Goal: Task Accomplishment & Management: Complete application form

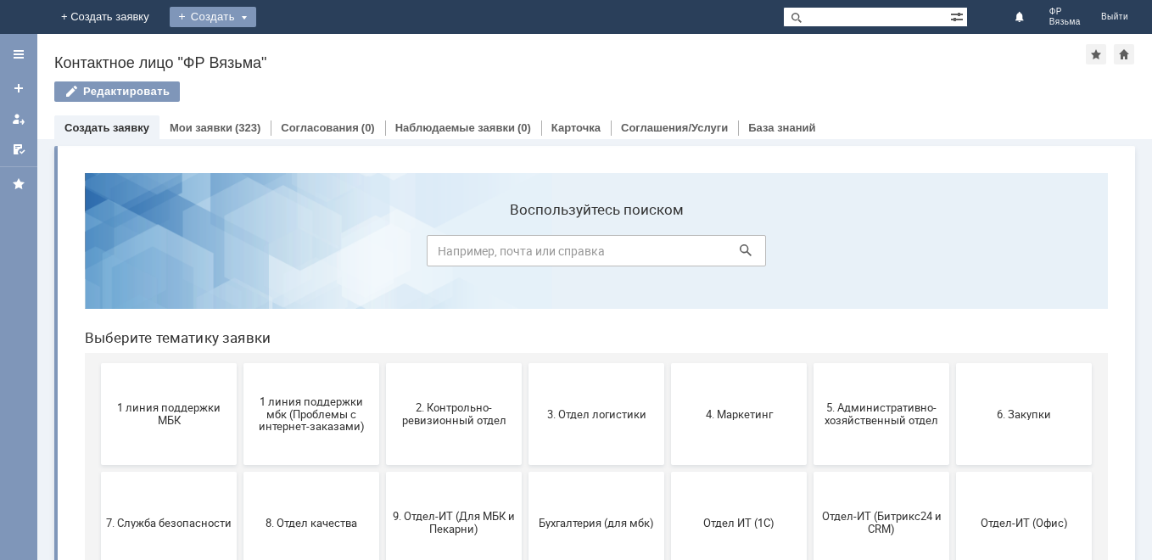
click at [256, 18] on div "Создать" at bounding box center [213, 17] width 87 height 20
click at [302, 48] on link "Заявка" at bounding box center [237, 51] width 129 height 20
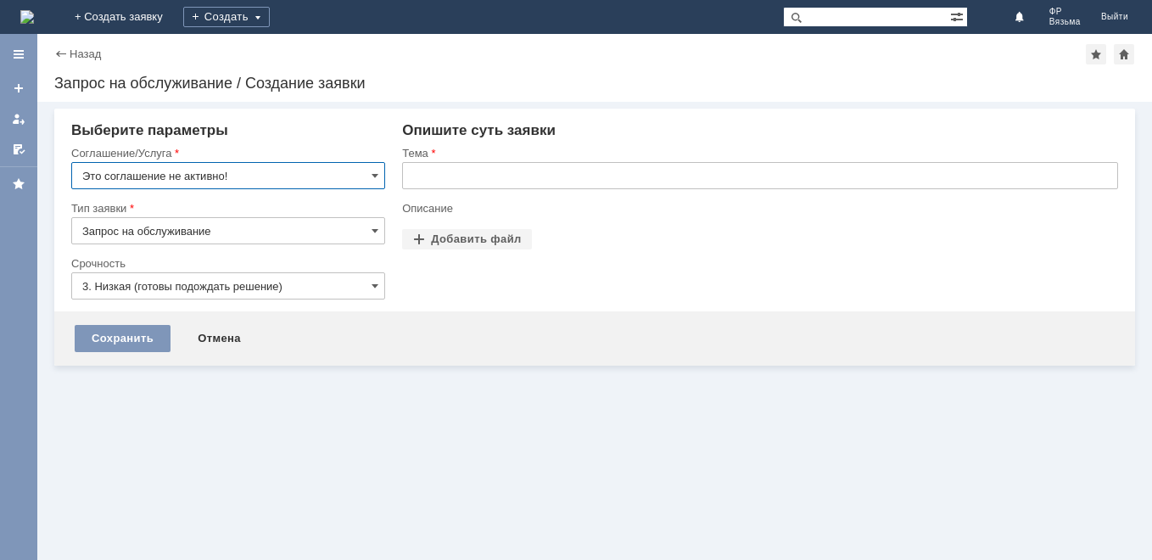
click at [376, 184] on input "Это соглашение не активно!" at bounding box center [228, 175] width 314 height 27
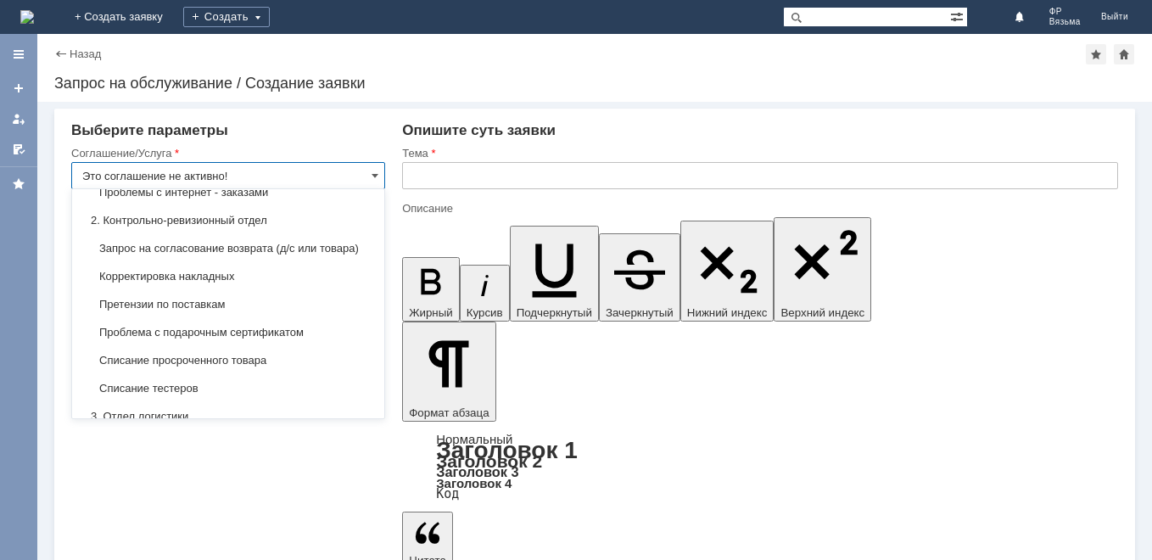
scroll to position [255, 0]
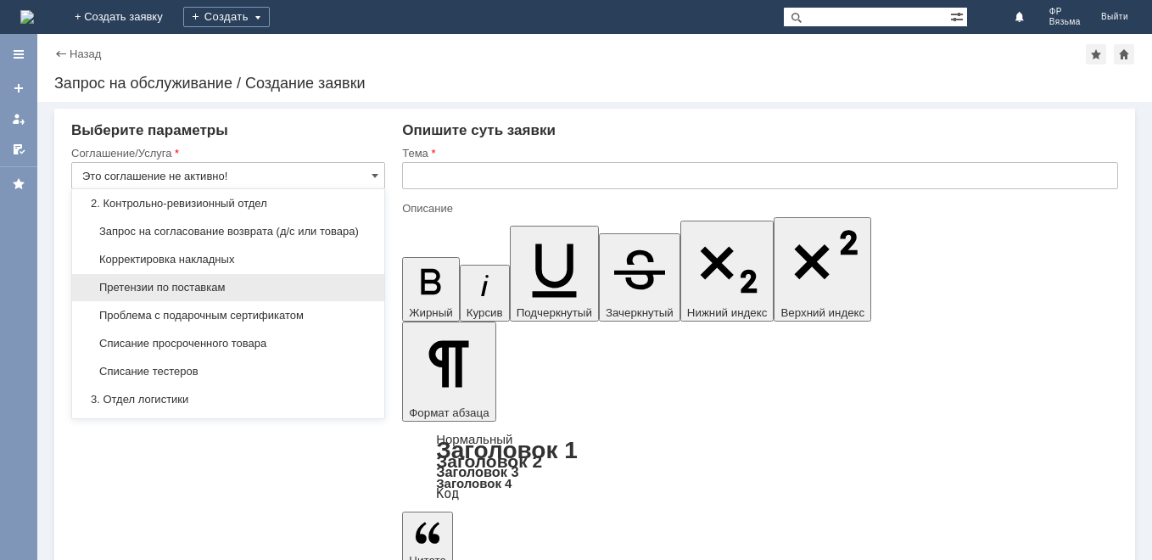
click at [273, 301] on div "Претензии по поставкам" at bounding box center [228, 287] width 312 height 27
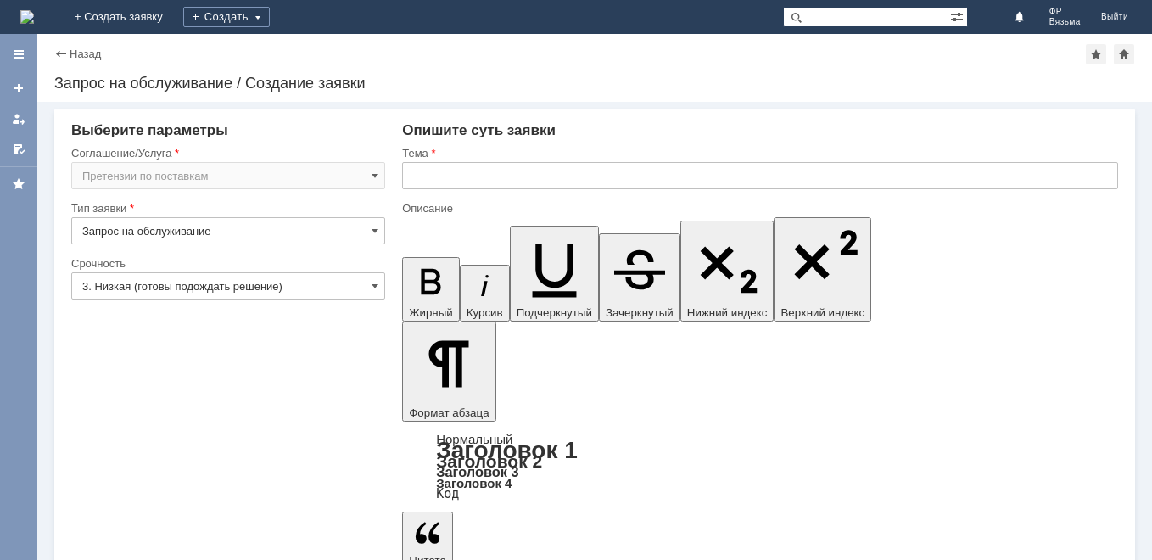
type input "Претензии по поставкам"
click at [451, 186] on input "text" at bounding box center [760, 175] width 716 height 27
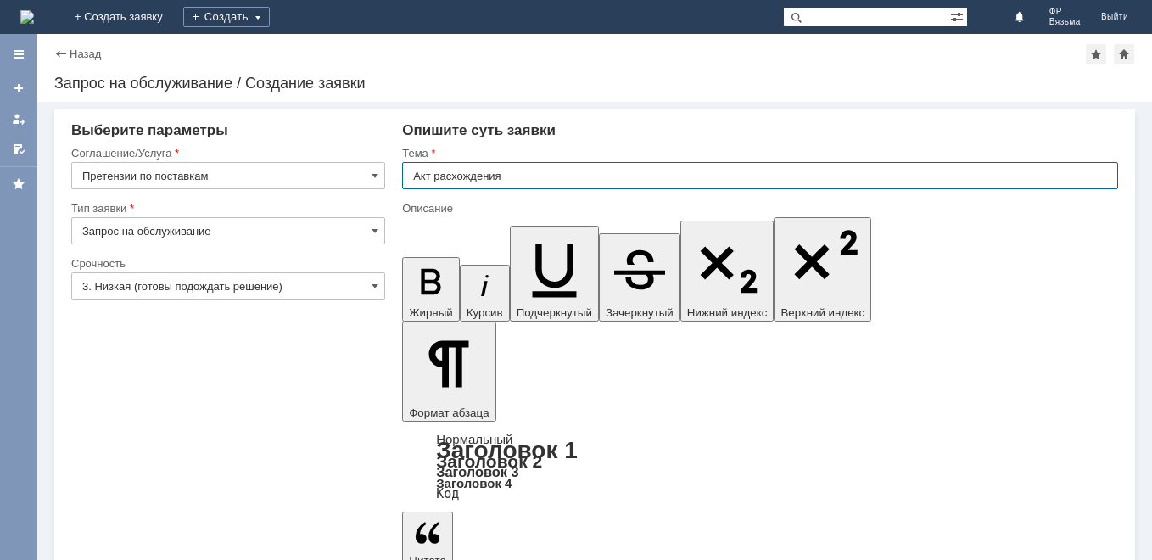
type input "Акт расхождения"
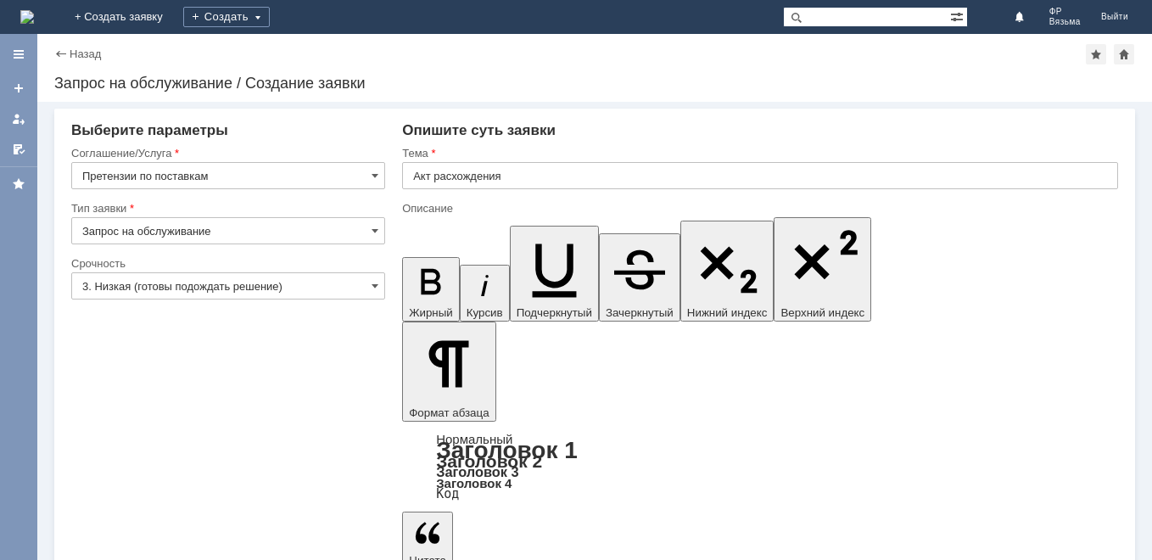
drag, startPoint x: 476, startPoint y: 4667, endPoint x: 372, endPoint y: 4699, distance: 108.4
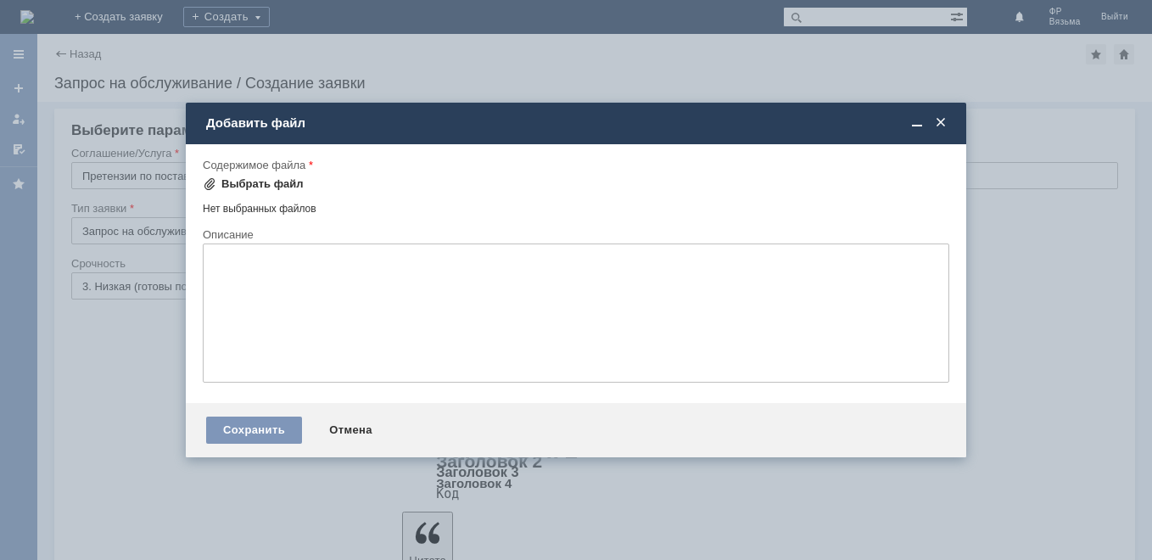
click at [279, 180] on div "Выбрать файл" at bounding box center [262, 184] width 82 height 14
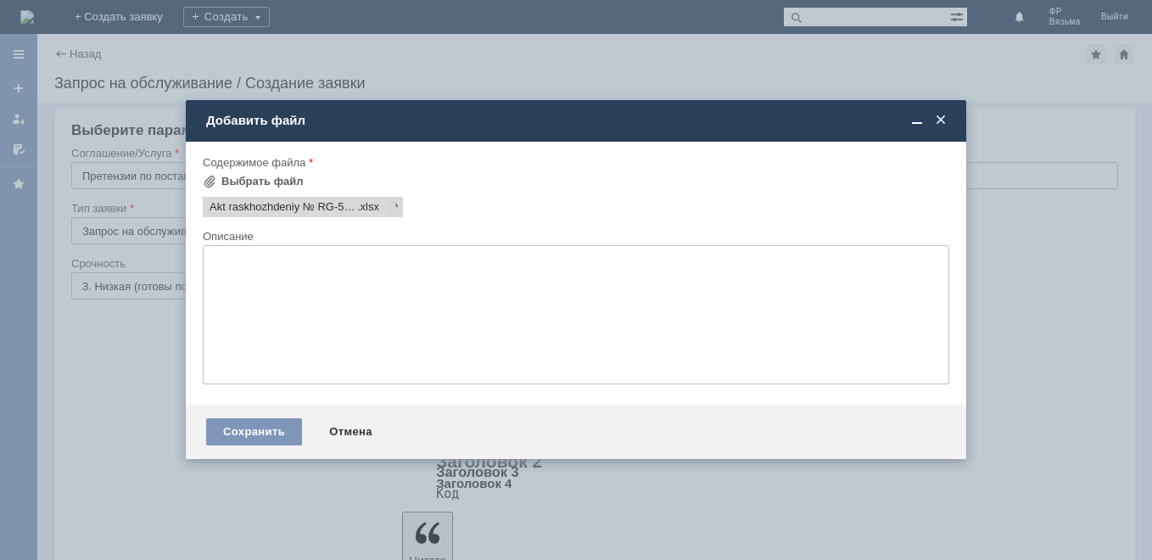
scroll to position [0, 0]
click at [255, 181] on div "Выбрать файл" at bounding box center [262, 182] width 82 height 14
click at [544, 207] on span at bounding box center [547, 207] width 20 height 14
click at [255, 176] on div "Выбрать файл" at bounding box center [262, 182] width 82 height 14
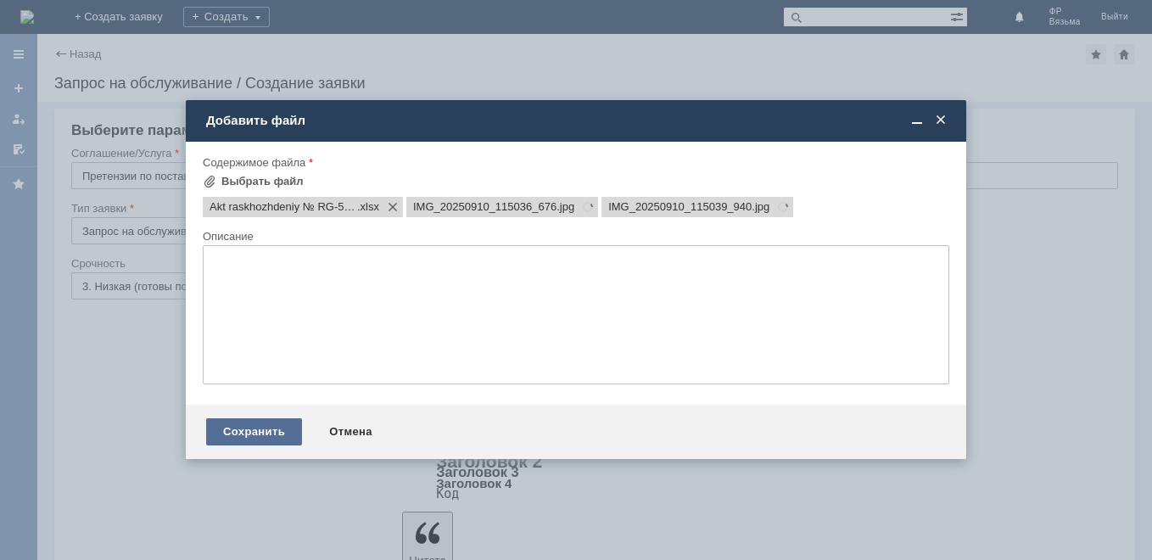
click at [253, 434] on div "Сохранить" at bounding box center [254, 431] width 96 height 27
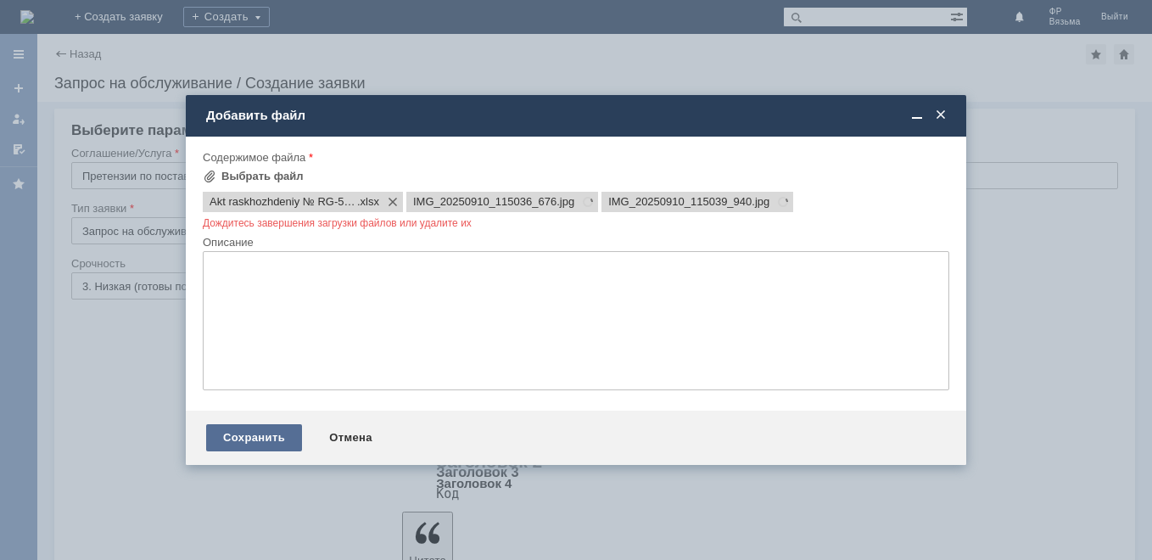
click at [260, 425] on div "Сохранить" at bounding box center [254, 437] width 96 height 27
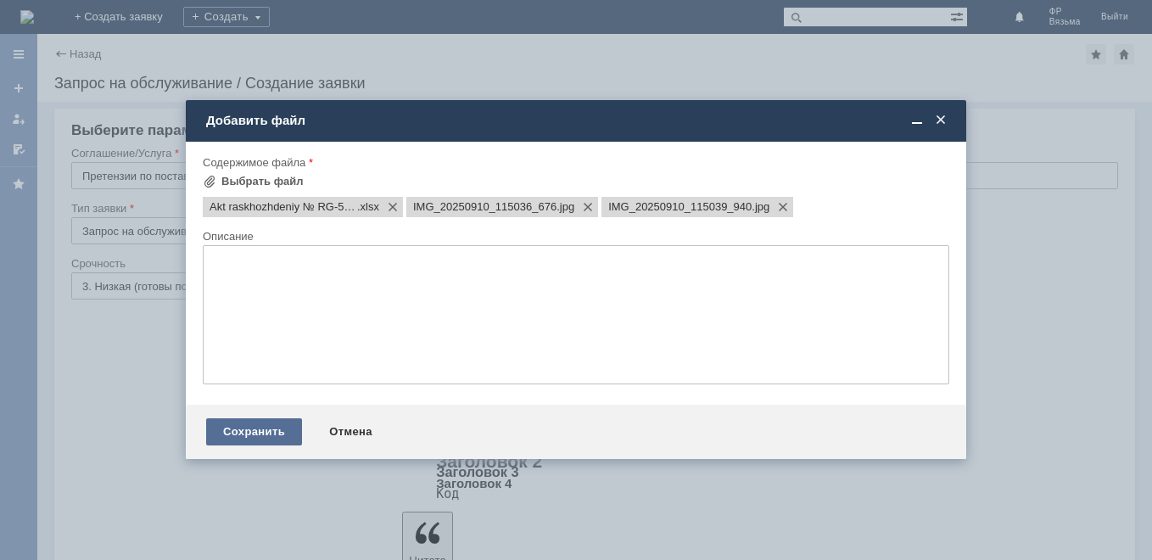
click at [272, 429] on div "Сохранить" at bounding box center [254, 431] width 96 height 27
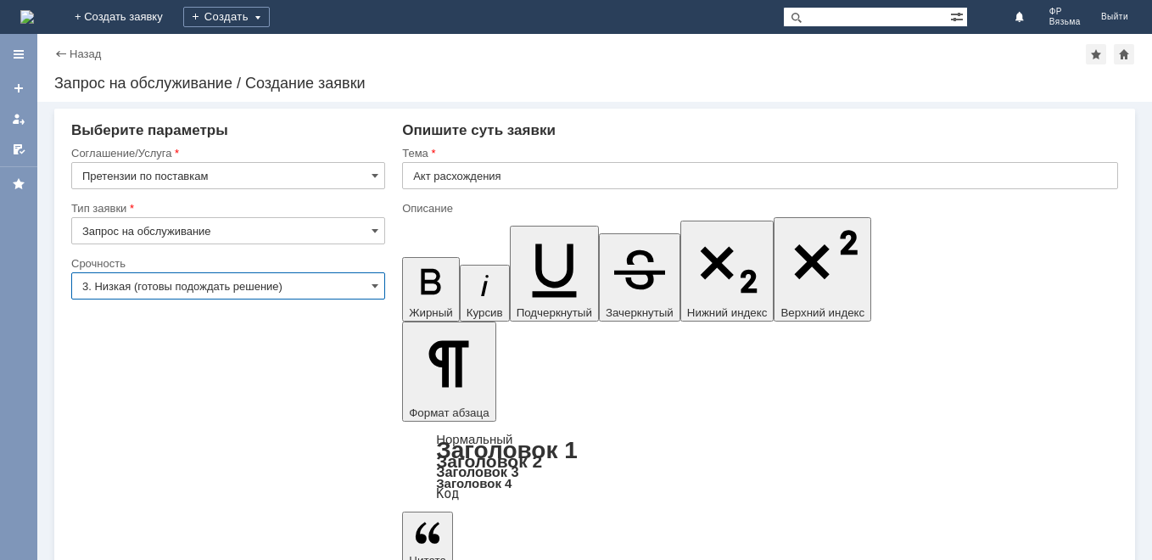
click at [382, 287] on input "3. Низкая (готовы подождать решение)" at bounding box center [228, 285] width 314 height 27
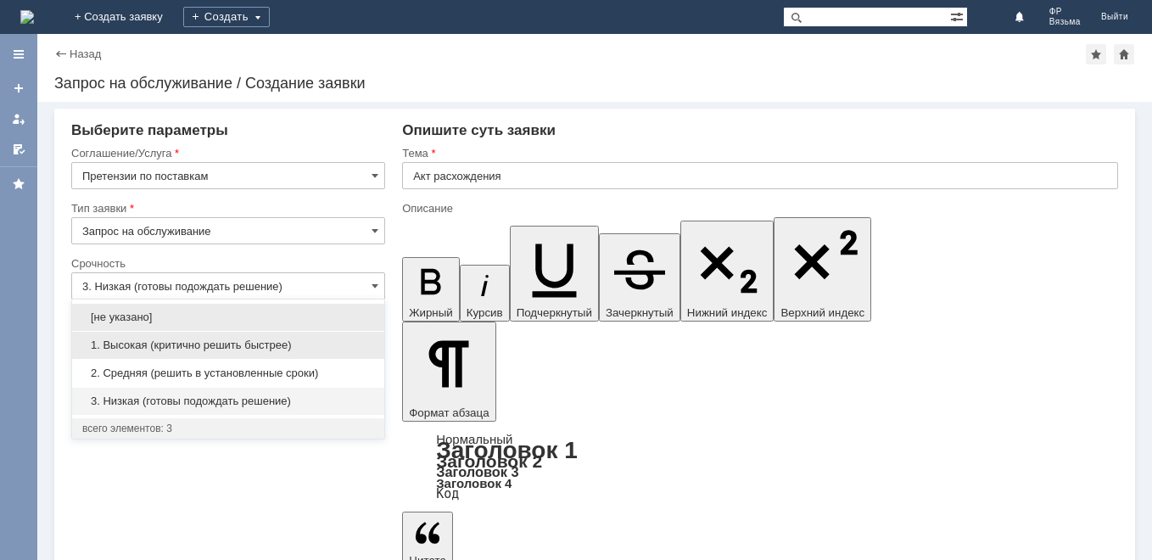
click at [320, 333] on div "1. Высокая (критично решить быстрее)" at bounding box center [228, 345] width 312 height 27
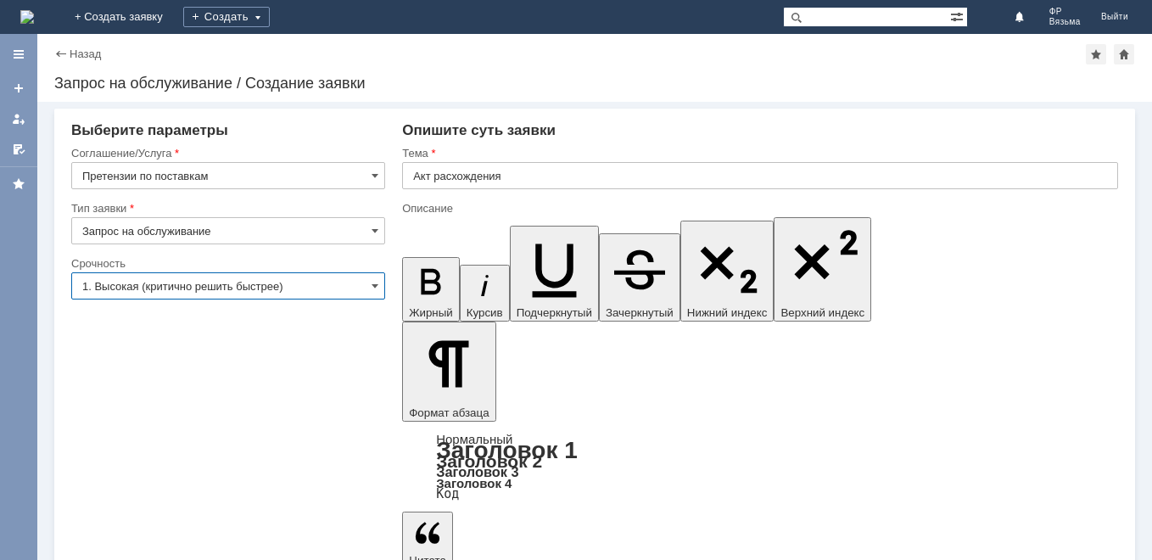
type input "1. Высокая (критично решить быстрее)"
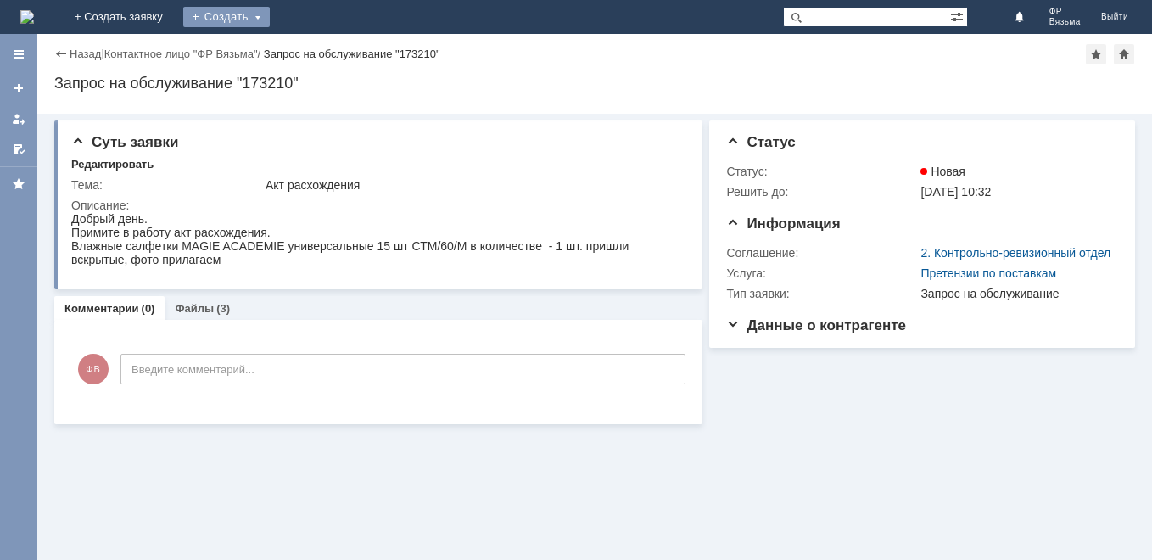
click at [270, 11] on div "Создать" at bounding box center [226, 17] width 87 height 20
click at [316, 46] on link "Заявка" at bounding box center [251, 51] width 129 height 20
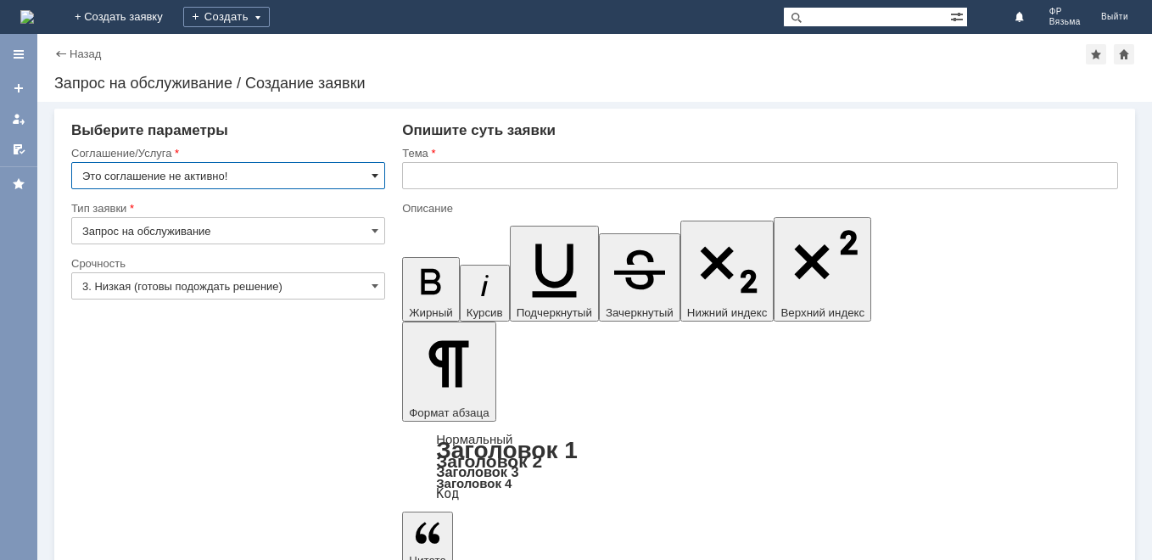
click at [372, 175] on span at bounding box center [375, 176] width 7 height 14
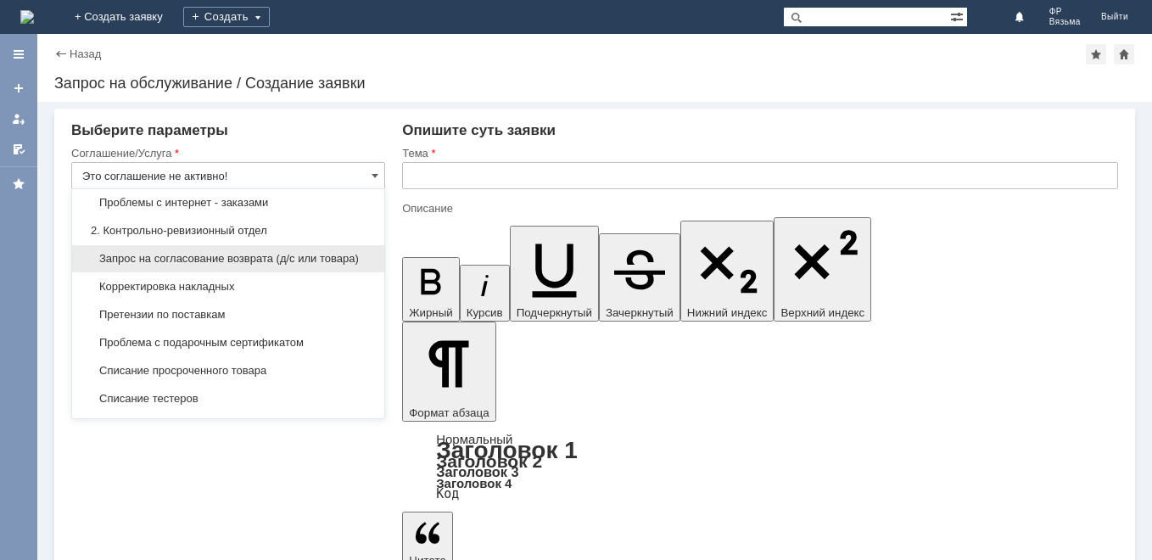
scroll to position [255, 0]
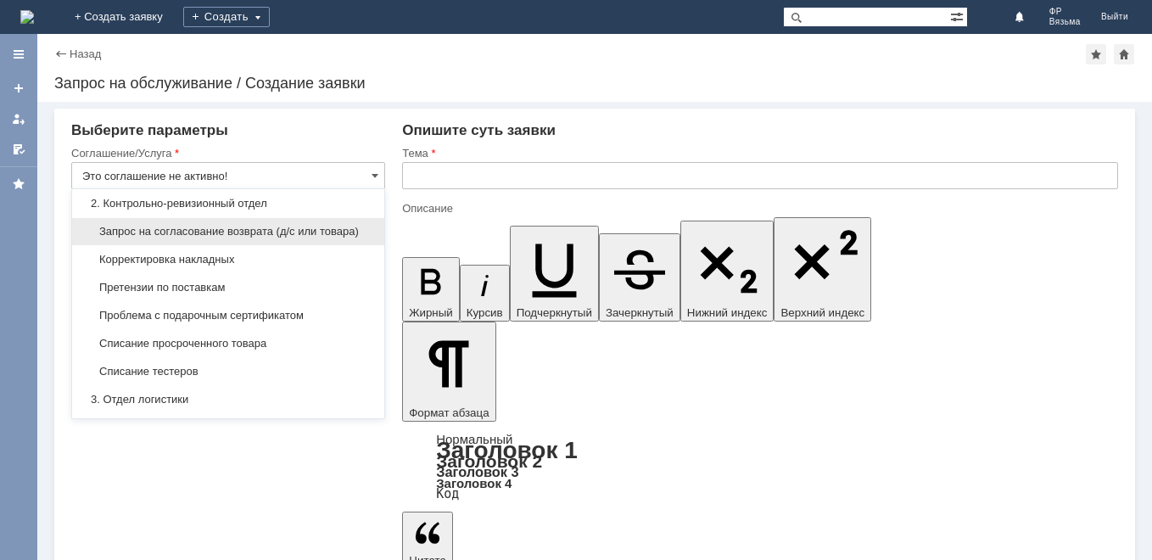
click at [314, 238] on span "Запрос на согласование возврата (д/с или товара)" at bounding box center [228, 232] width 292 height 14
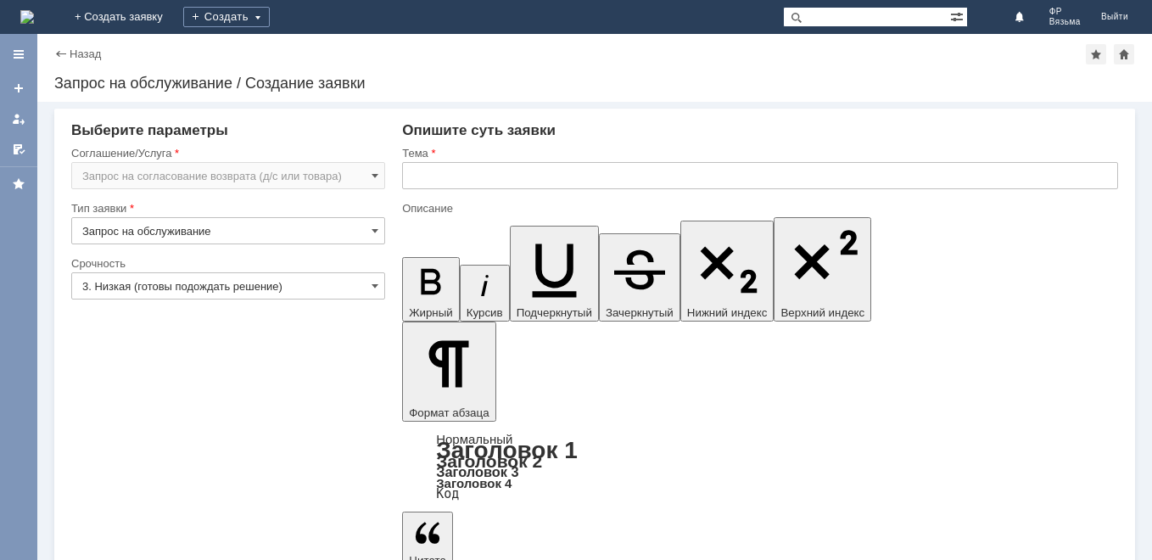
type input "Запрос на согласование возврата (д/с или товара)"
click at [267, 288] on input "3. Низкая (готовы подождать решение)" at bounding box center [228, 285] width 314 height 27
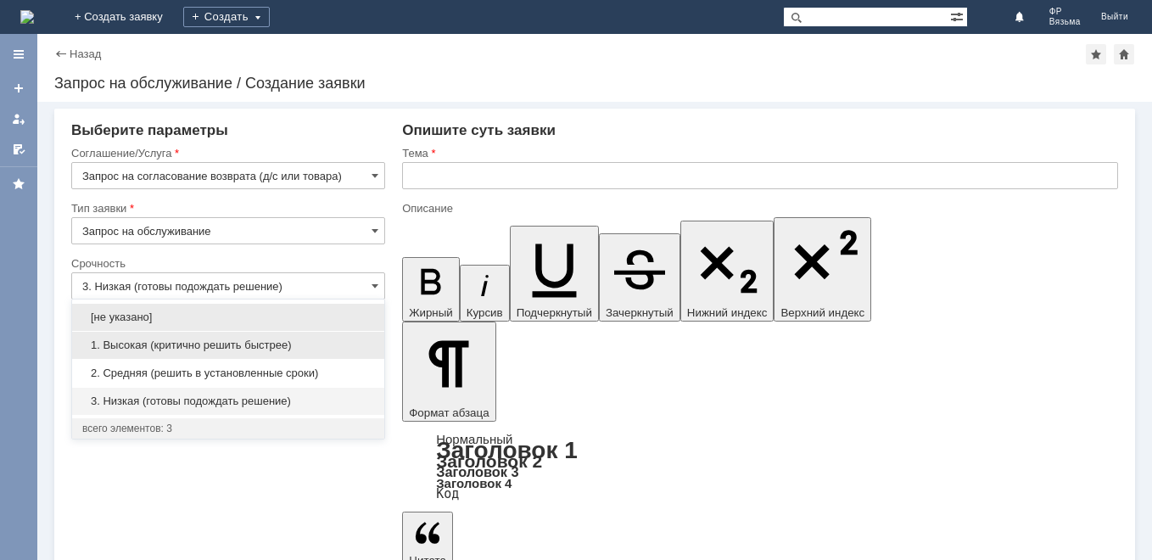
click at [227, 339] on span "1. Высокая (критично решить быстрее)" at bounding box center [228, 346] width 292 height 14
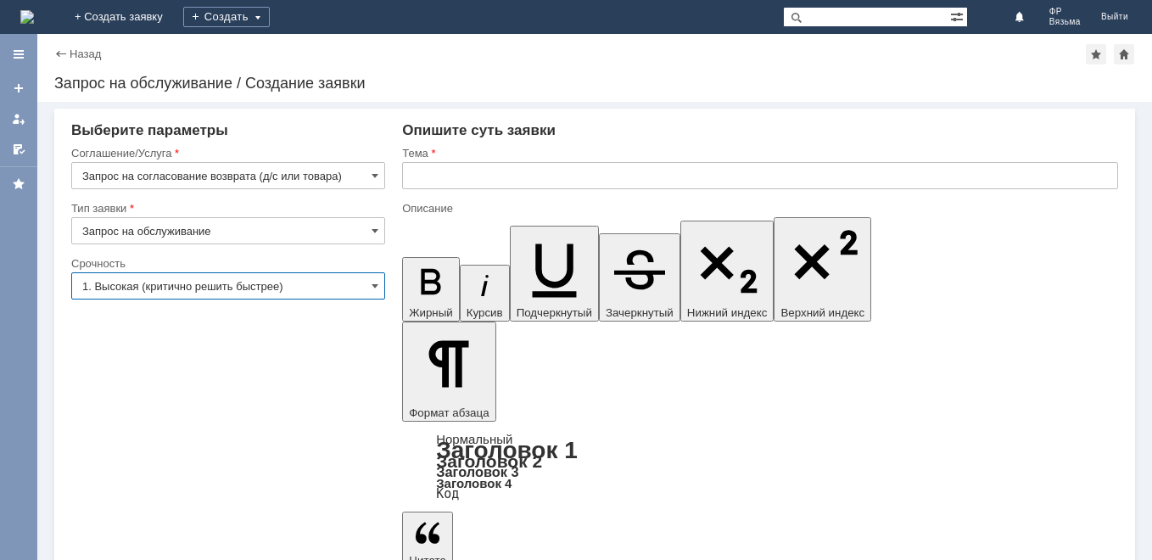
type input "1. Высокая (критично решить быстрее)"
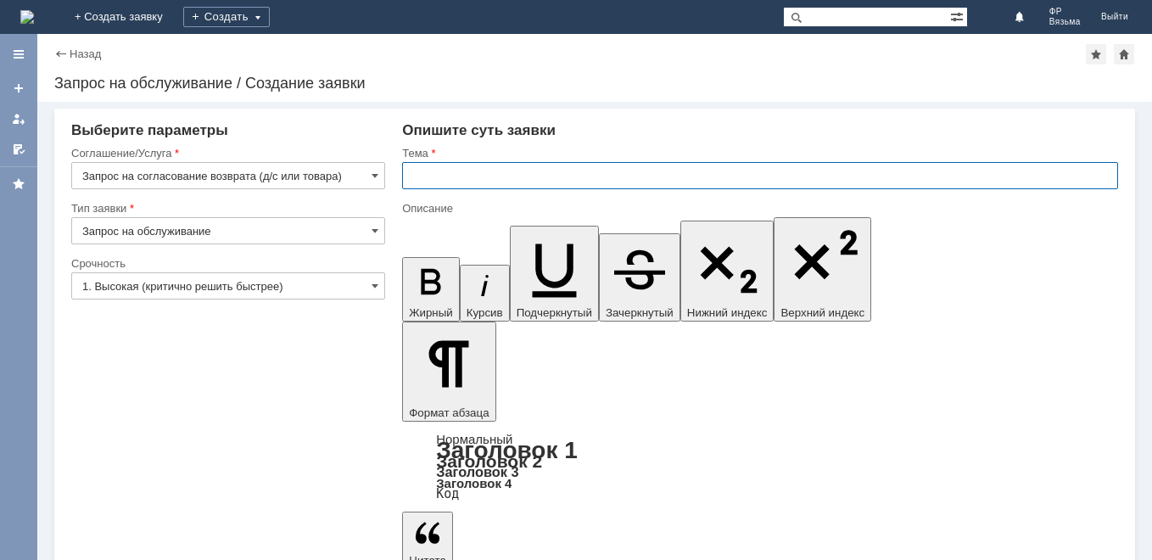
click at [466, 187] on input "text" at bounding box center [760, 175] width 716 height 27
type input "Возврат от покупателя"
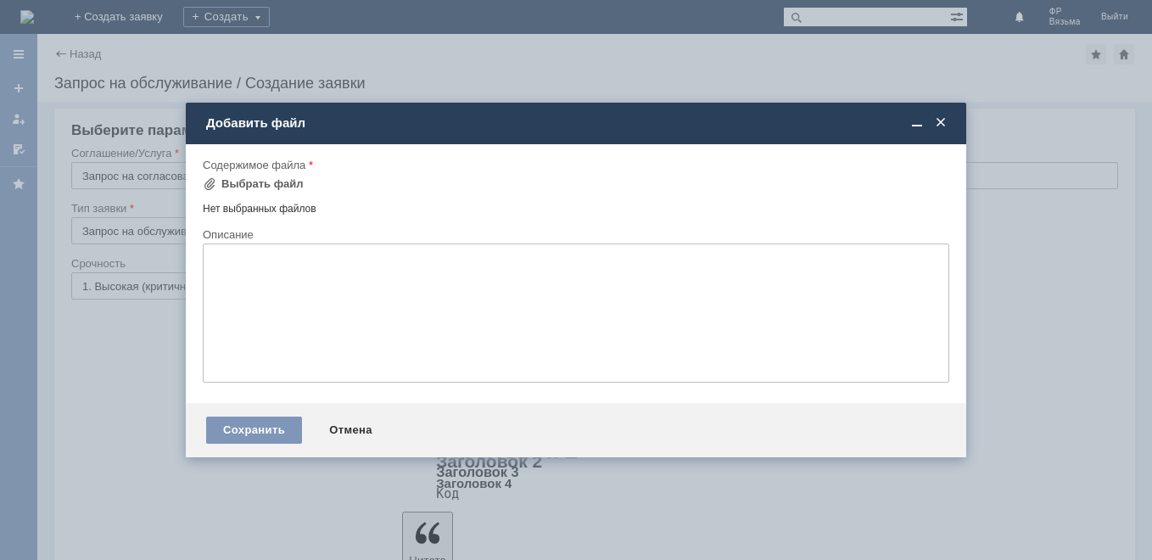
click at [266, 172] on div "Содержимое файла" at bounding box center [576, 166] width 747 height 16
click at [266, 176] on div "Выбрать файл" at bounding box center [253, 184] width 101 height 20
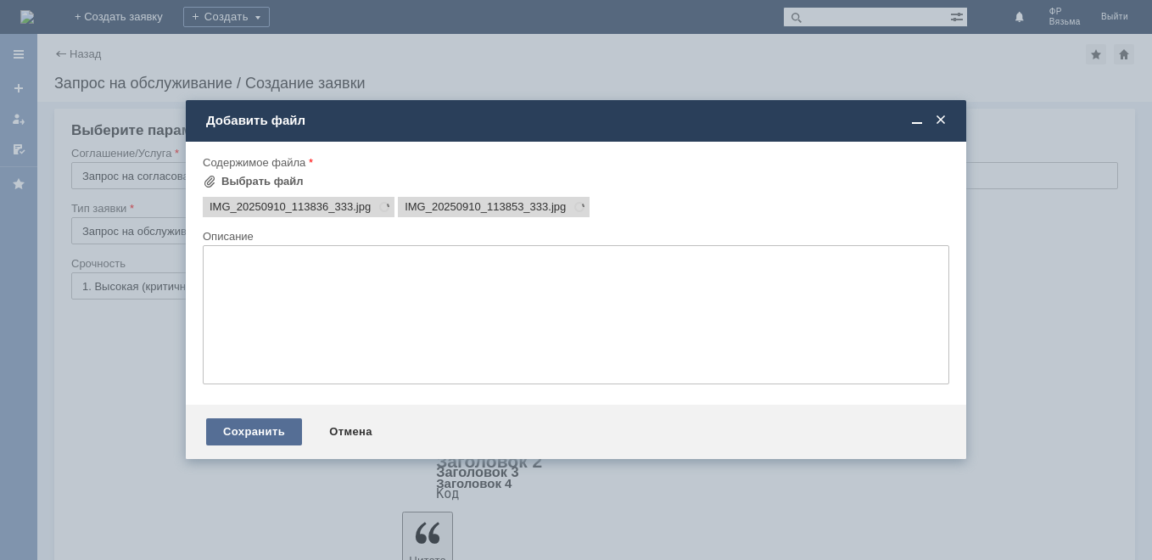
click at [245, 428] on div "Сохранить" at bounding box center [254, 431] width 96 height 27
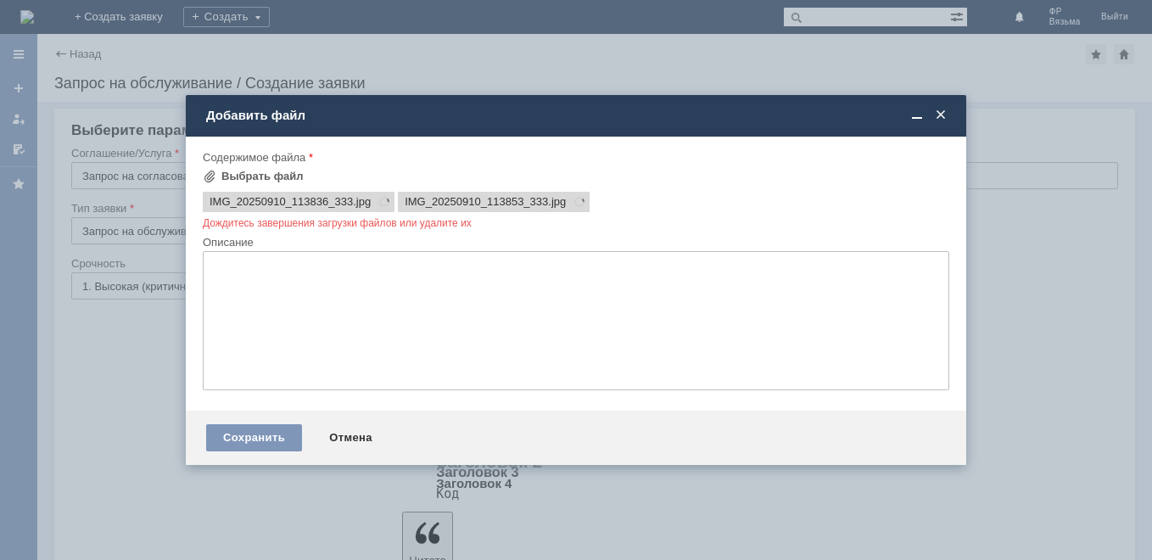
scroll to position [0, 0]
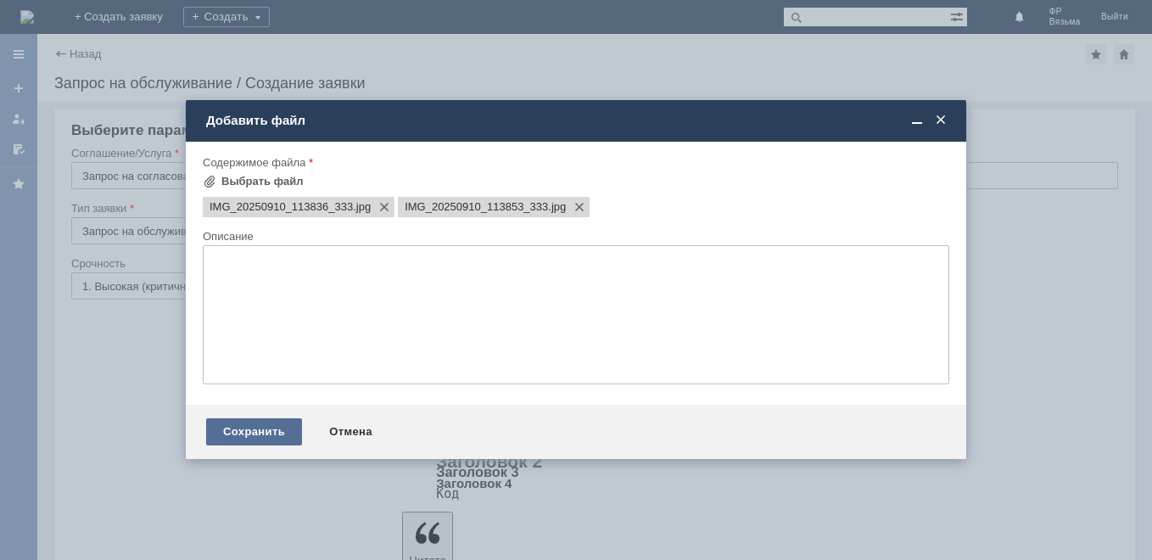
click at [256, 429] on div "Сохранить" at bounding box center [254, 431] width 96 height 27
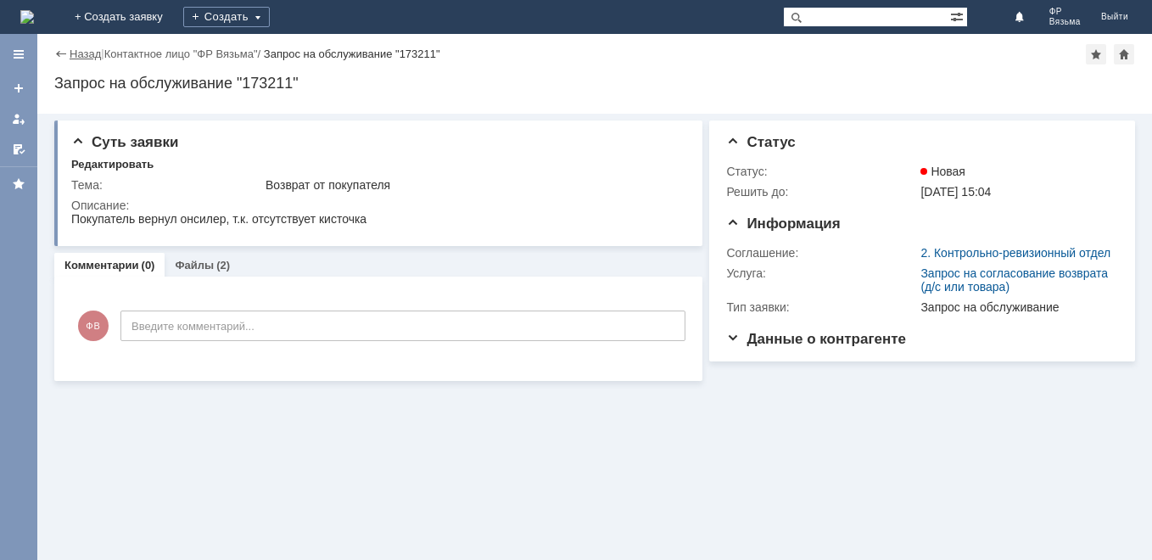
click at [90, 59] on link "Назад" at bounding box center [85, 54] width 31 height 13
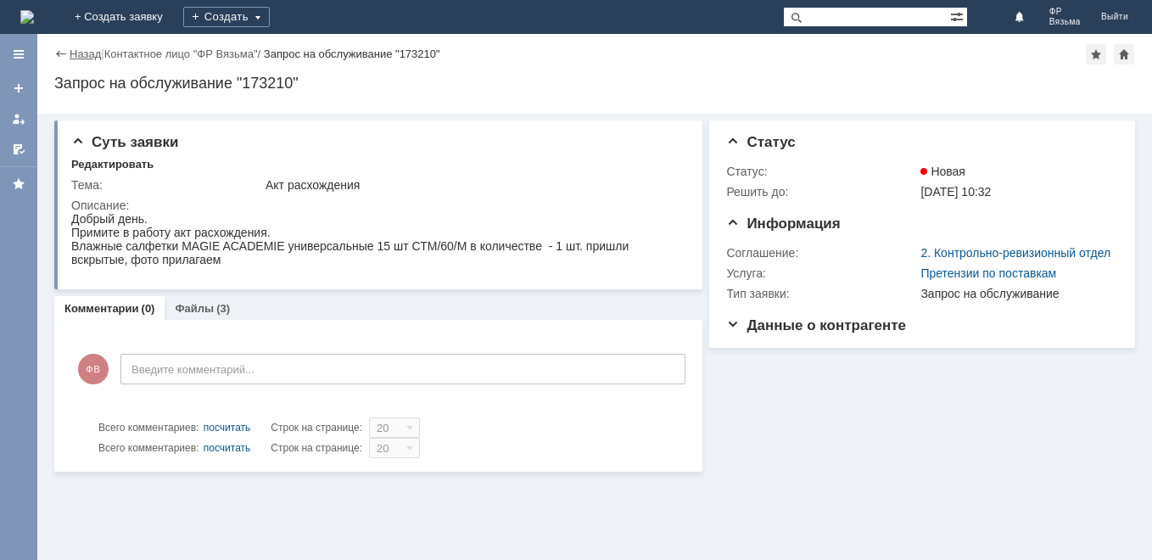
click at [75, 59] on link "Назад" at bounding box center [85, 54] width 31 height 13
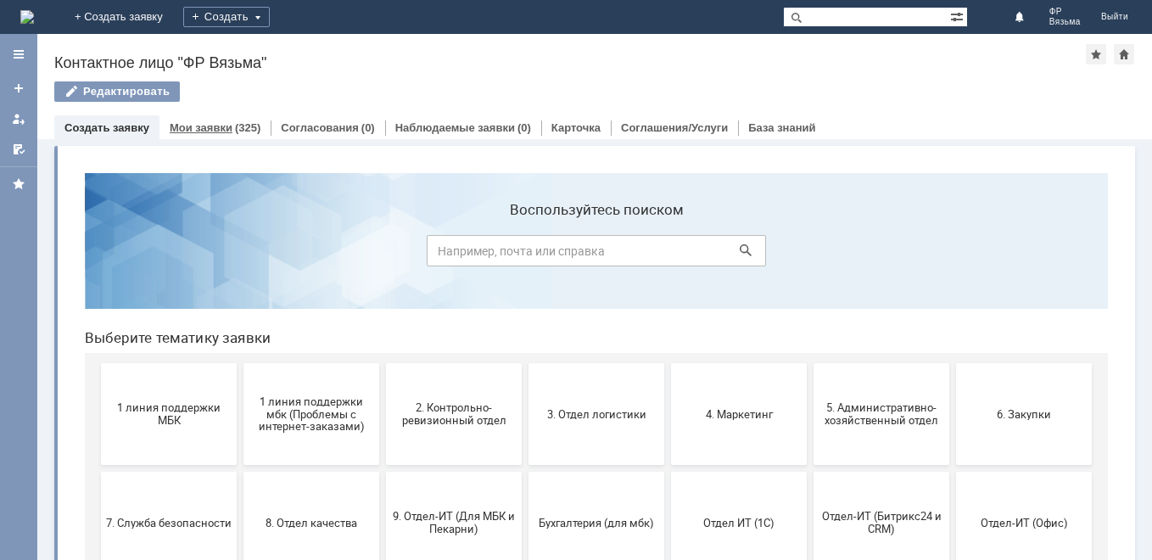
click at [194, 126] on link "Мои заявки" at bounding box center [201, 127] width 63 height 13
